Goal: Task Accomplishment & Management: Manage account settings

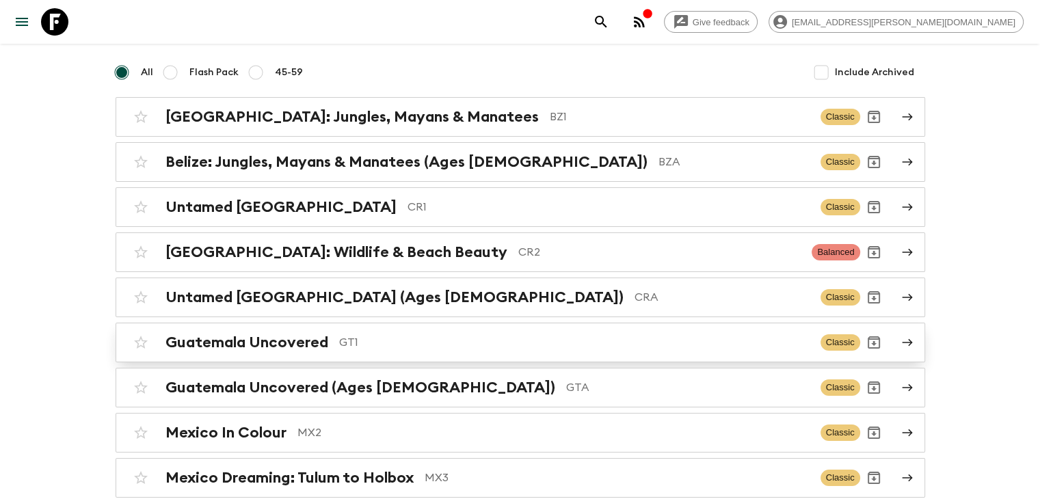
scroll to position [137, 0]
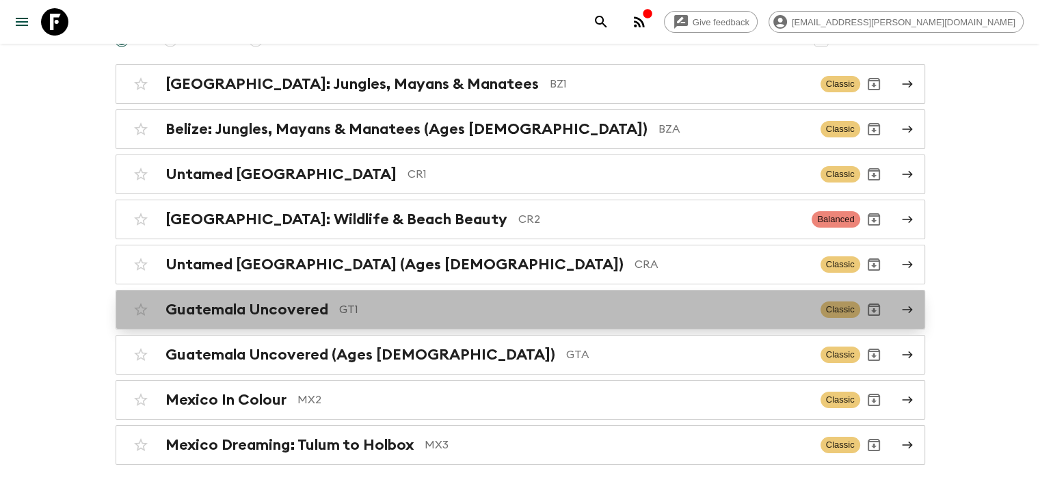
click at [307, 310] on h2 "Guatemala Uncovered" at bounding box center [247, 310] width 163 height 18
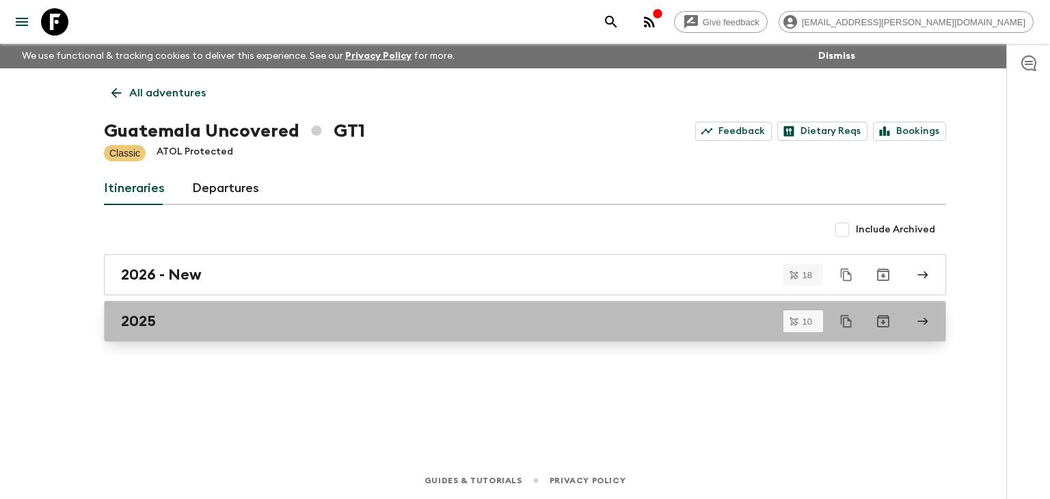
click at [142, 323] on h2 "2025" at bounding box center [138, 322] width 35 height 18
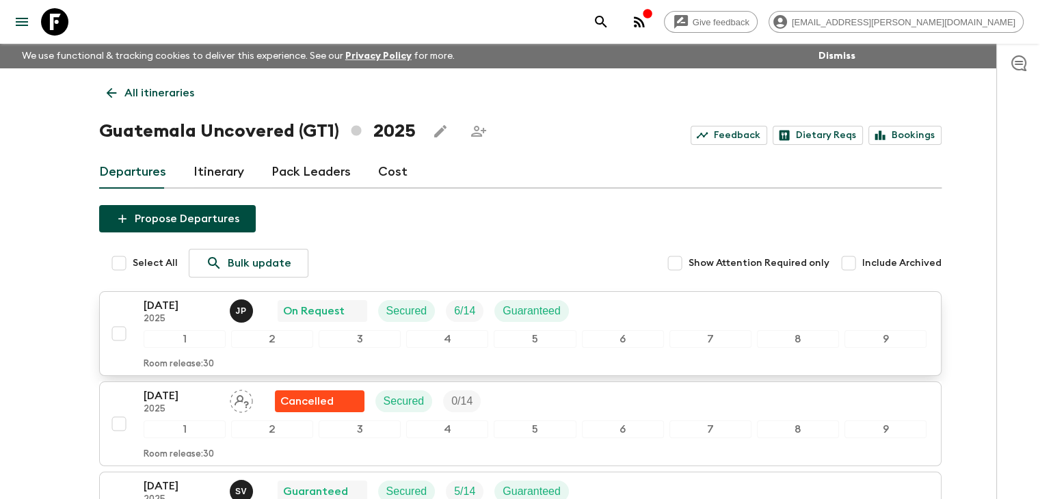
scroll to position [68, 0]
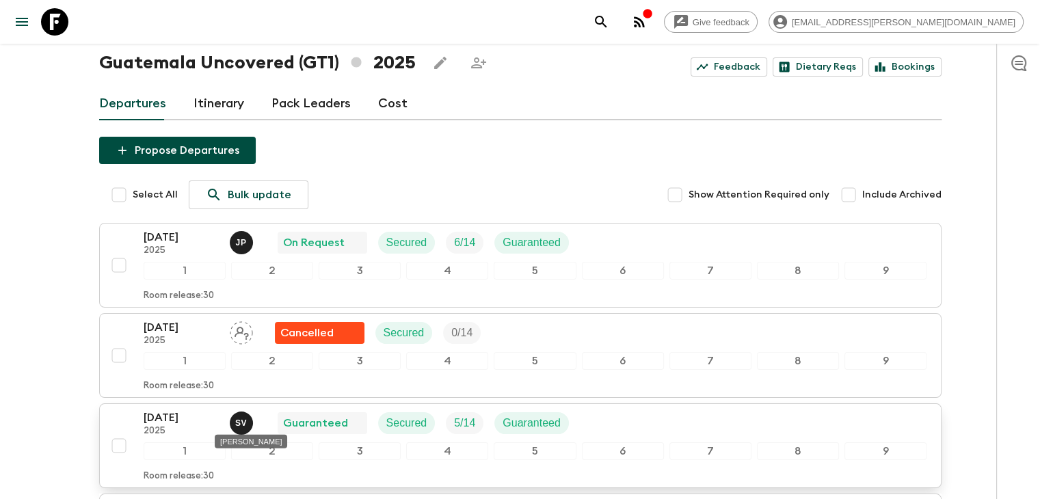
click at [243, 421] on p "S V" at bounding box center [241, 423] width 12 height 11
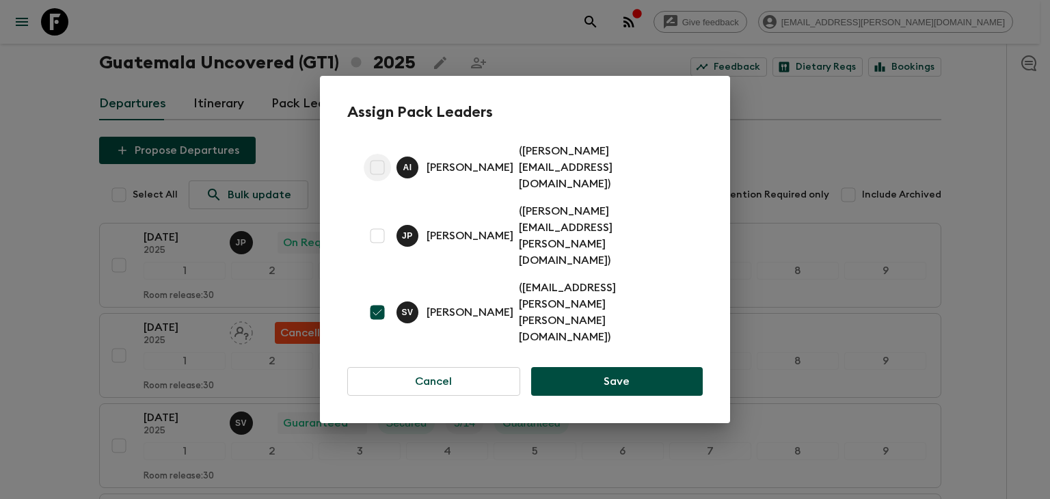
click at [380, 181] on input "checkbox" at bounding box center [377, 167] width 27 height 27
checkbox input "true"
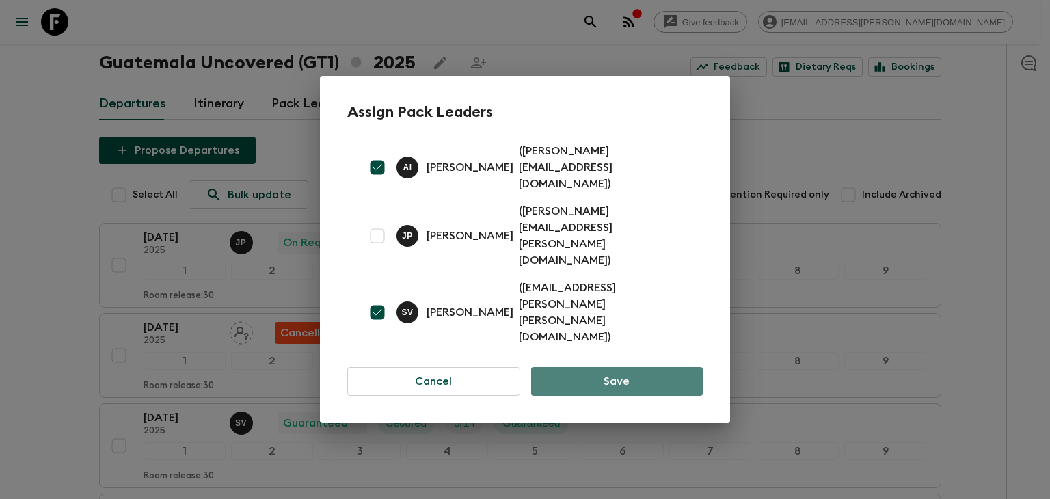
click at [621, 367] on button "Save" at bounding box center [617, 381] width 172 height 29
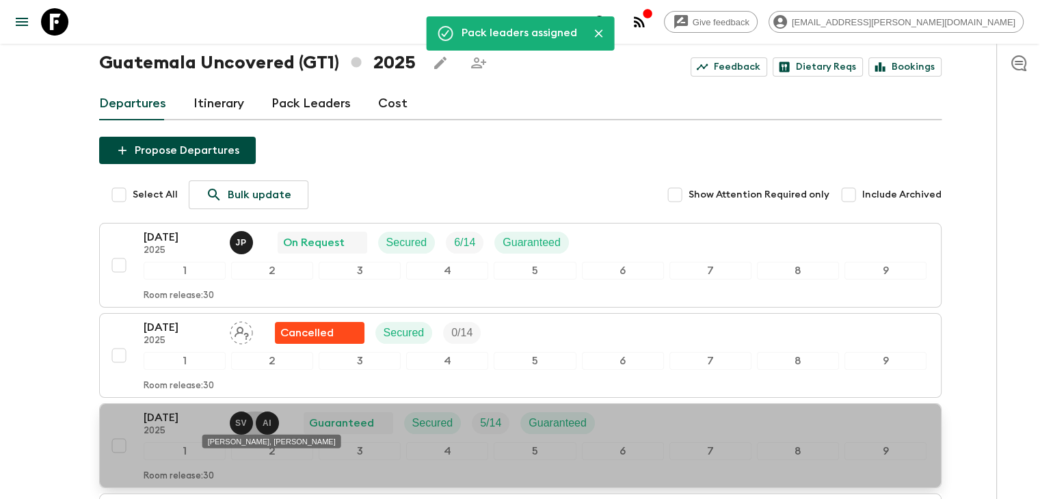
click at [245, 422] on p "S V" at bounding box center [241, 423] width 12 height 11
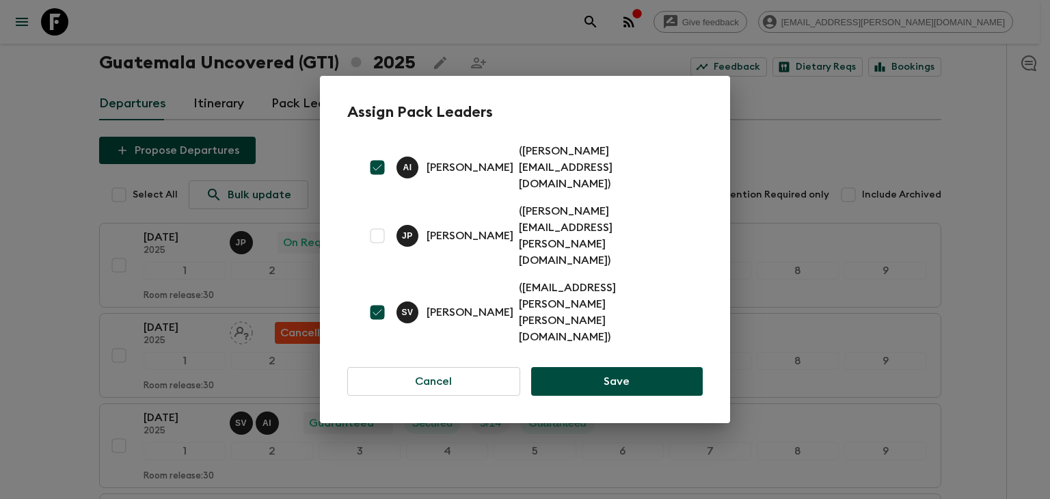
click at [375, 299] on input "checkbox" at bounding box center [377, 312] width 27 height 27
checkbox input "false"
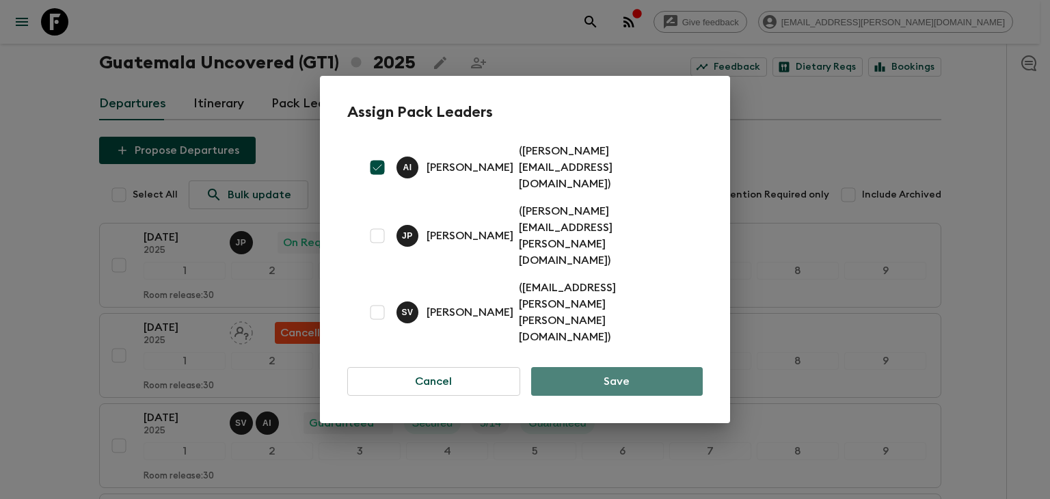
click at [614, 367] on button "Save" at bounding box center [617, 381] width 172 height 29
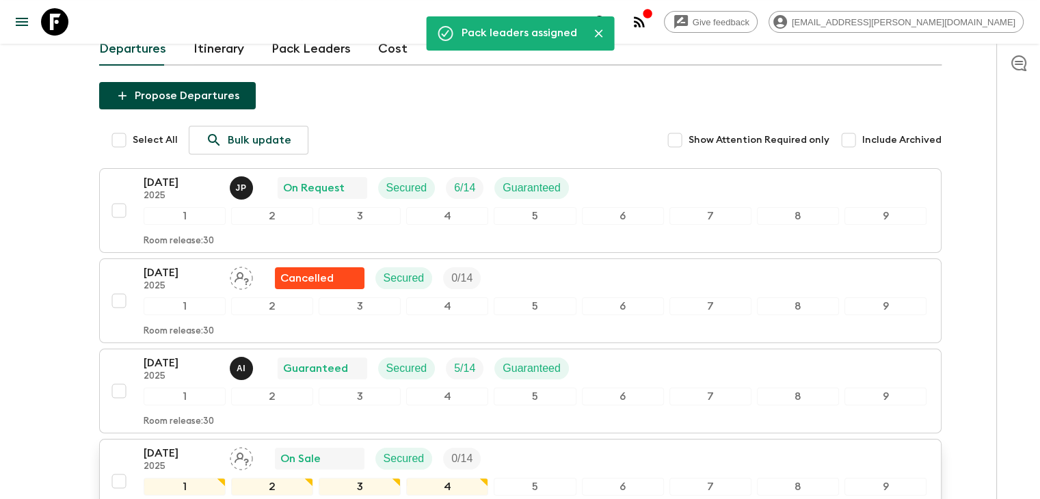
scroll to position [205, 0]
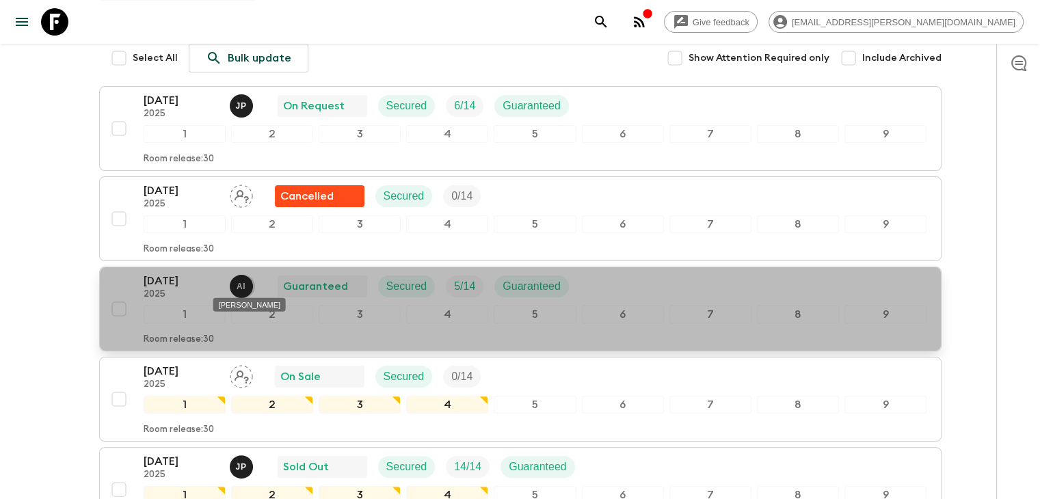
click at [242, 283] on p "A I" at bounding box center [241, 286] width 9 height 11
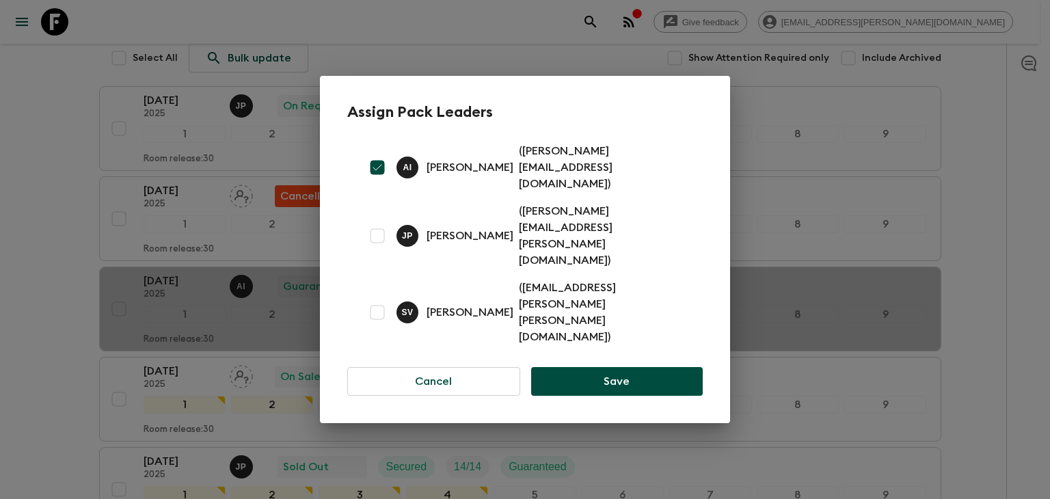
click at [1001, 336] on div "Assign Pack Leaders A I [PERSON_NAME] ( [PERSON_NAME][EMAIL_ADDRESS][DOMAIN_NAM…" at bounding box center [525, 249] width 1050 height 499
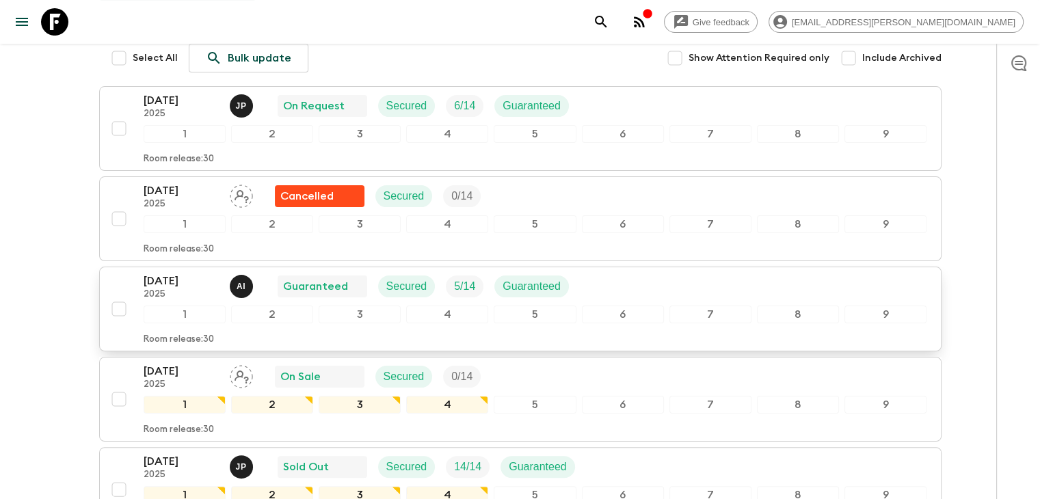
scroll to position [137, 0]
